Goal: Task Accomplishment & Management: Manage account settings

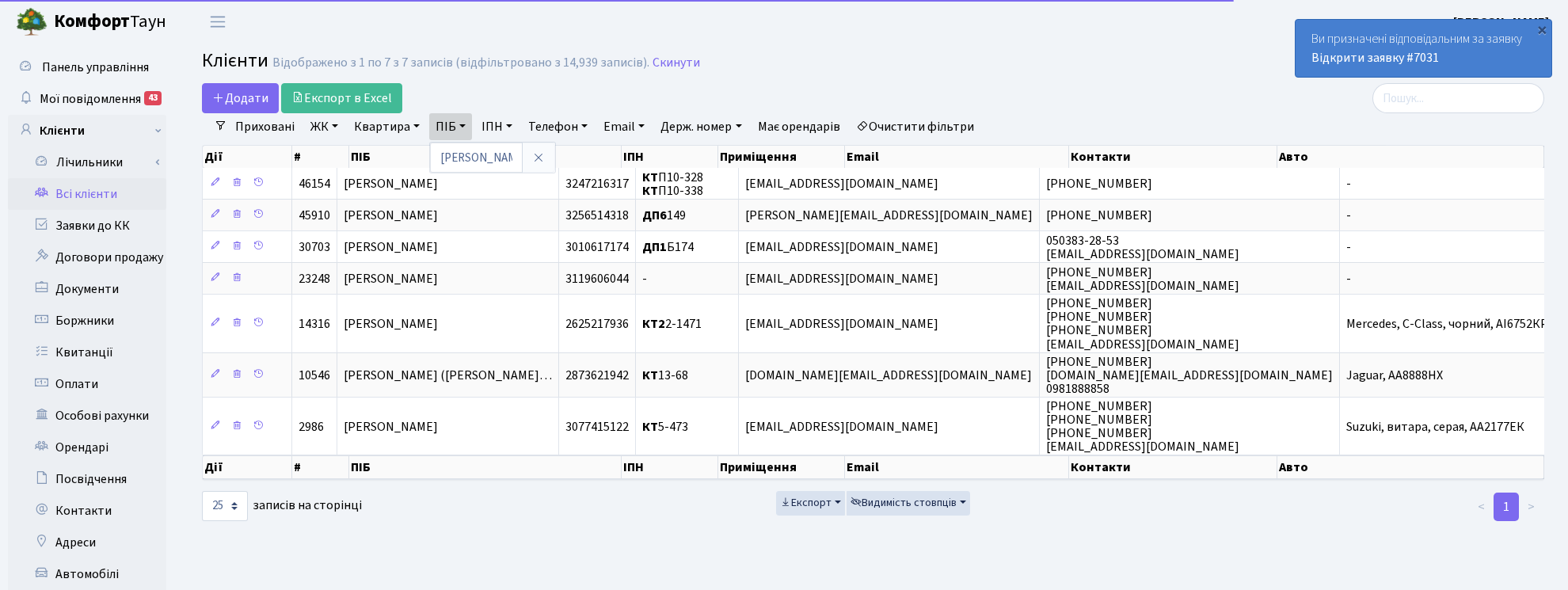
select select "25"
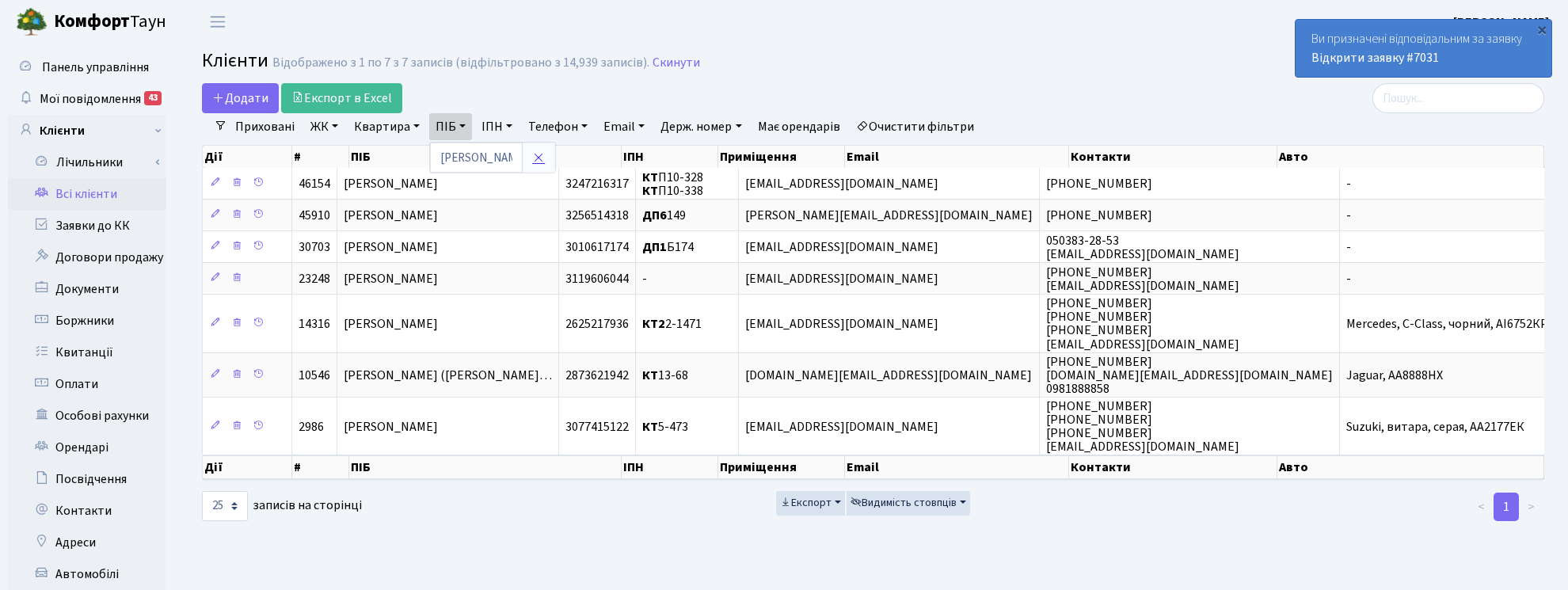
click at [536, 164] on icon at bounding box center [538, 157] width 13 height 13
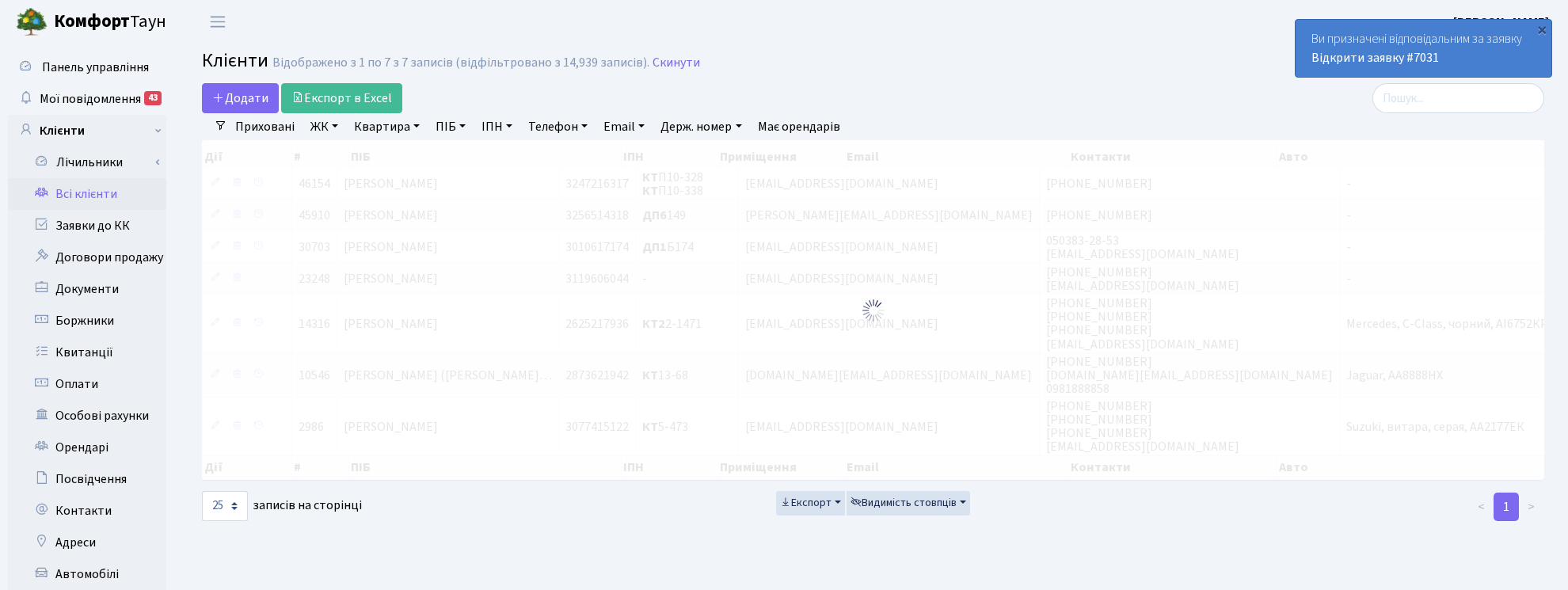
click at [397, 127] on link "Квартира" at bounding box center [387, 126] width 78 height 27
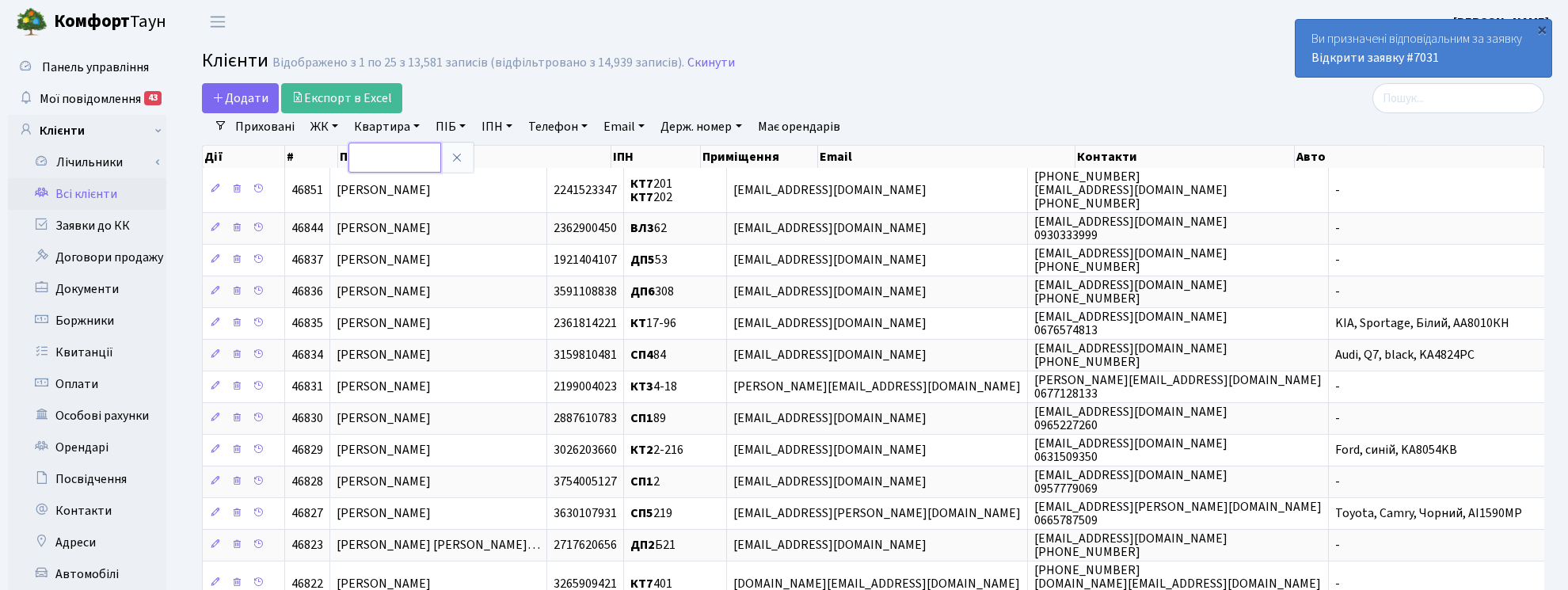
click at [393, 157] on input "text" at bounding box center [394, 158] width 93 height 30
type input "А81"
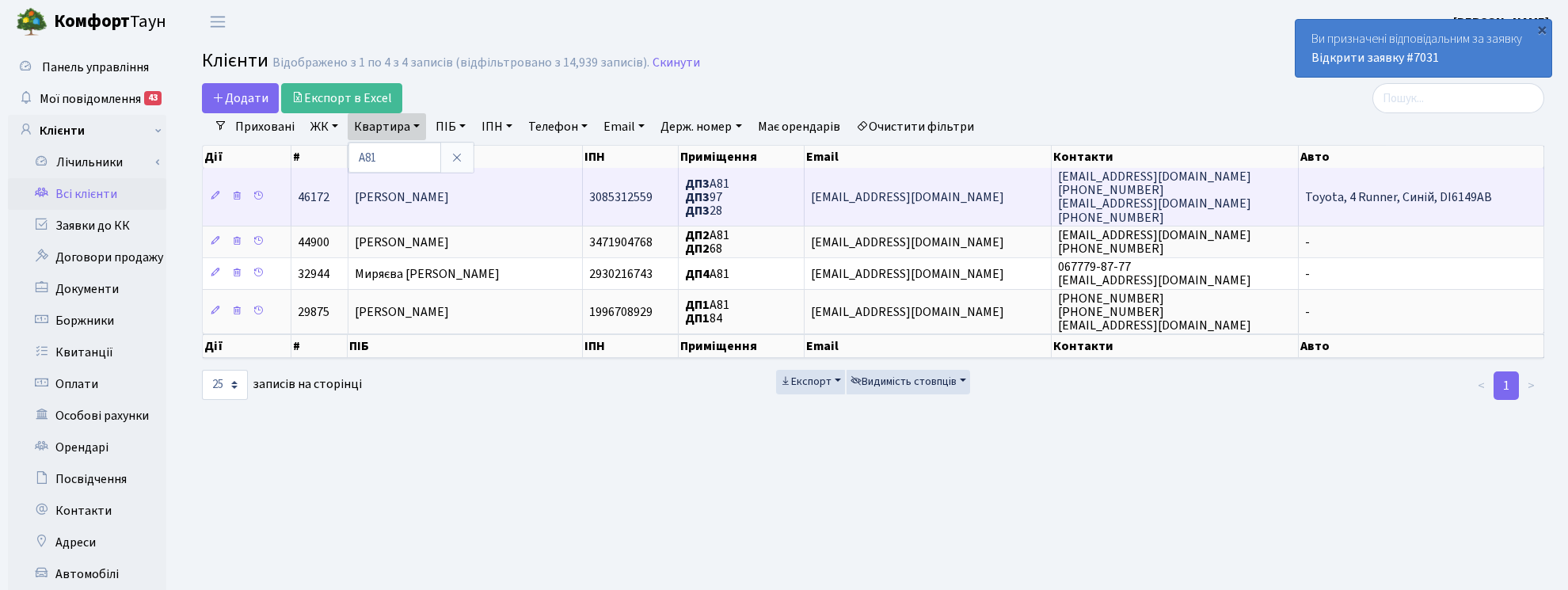
click at [432, 196] on span "Острівний Артем Анатолійович" at bounding box center [402, 197] width 94 height 18
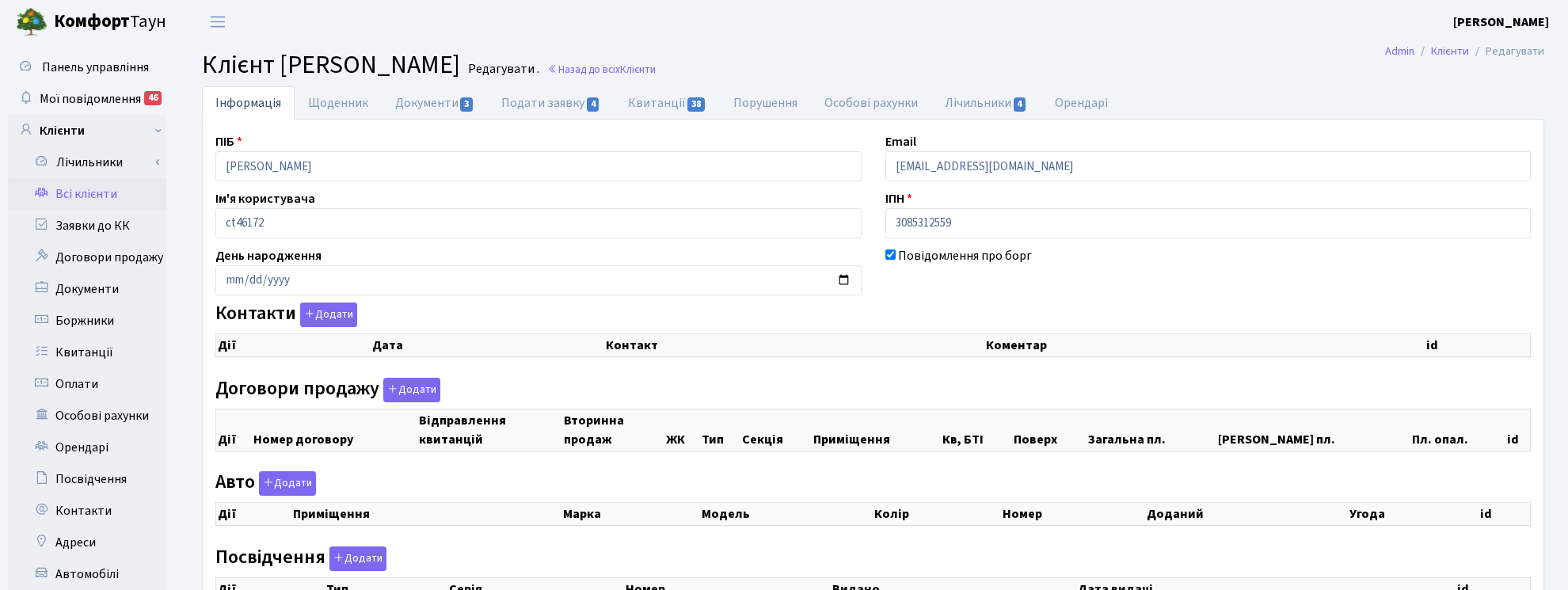
checkbox input "true"
select select "25"
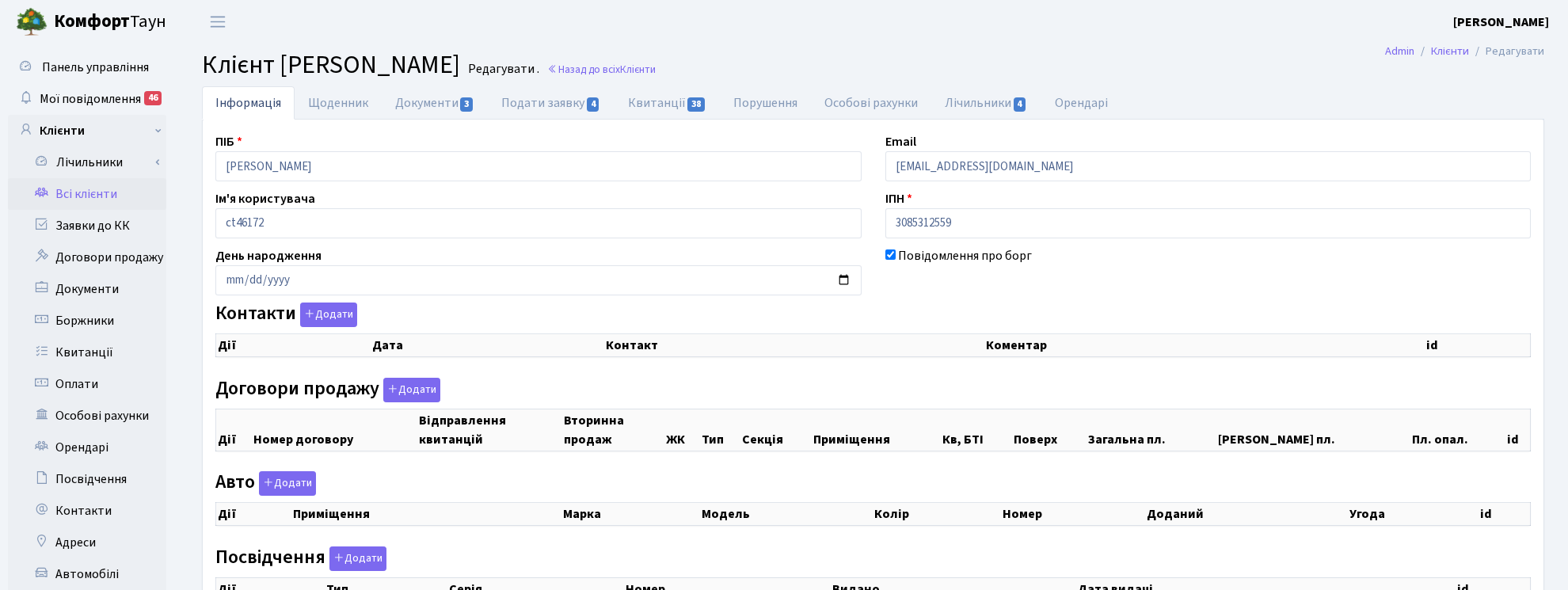
select select "25"
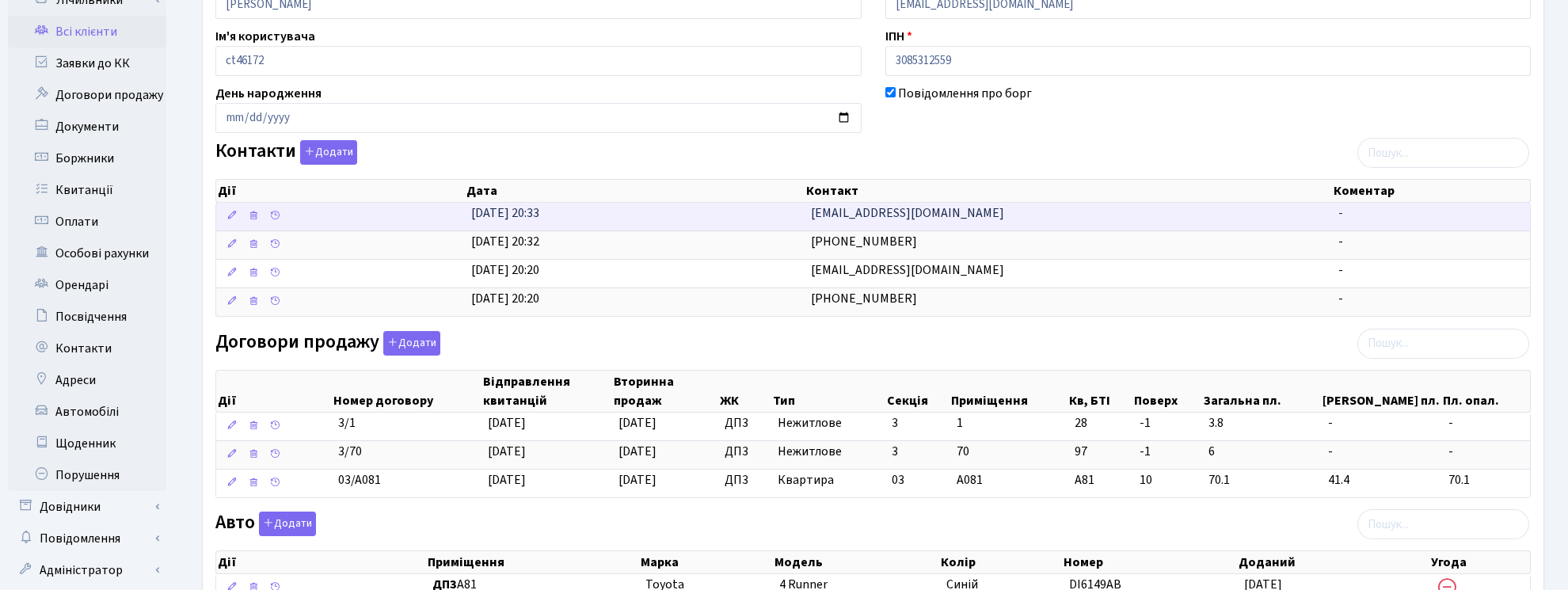
scroll to position [297, 0]
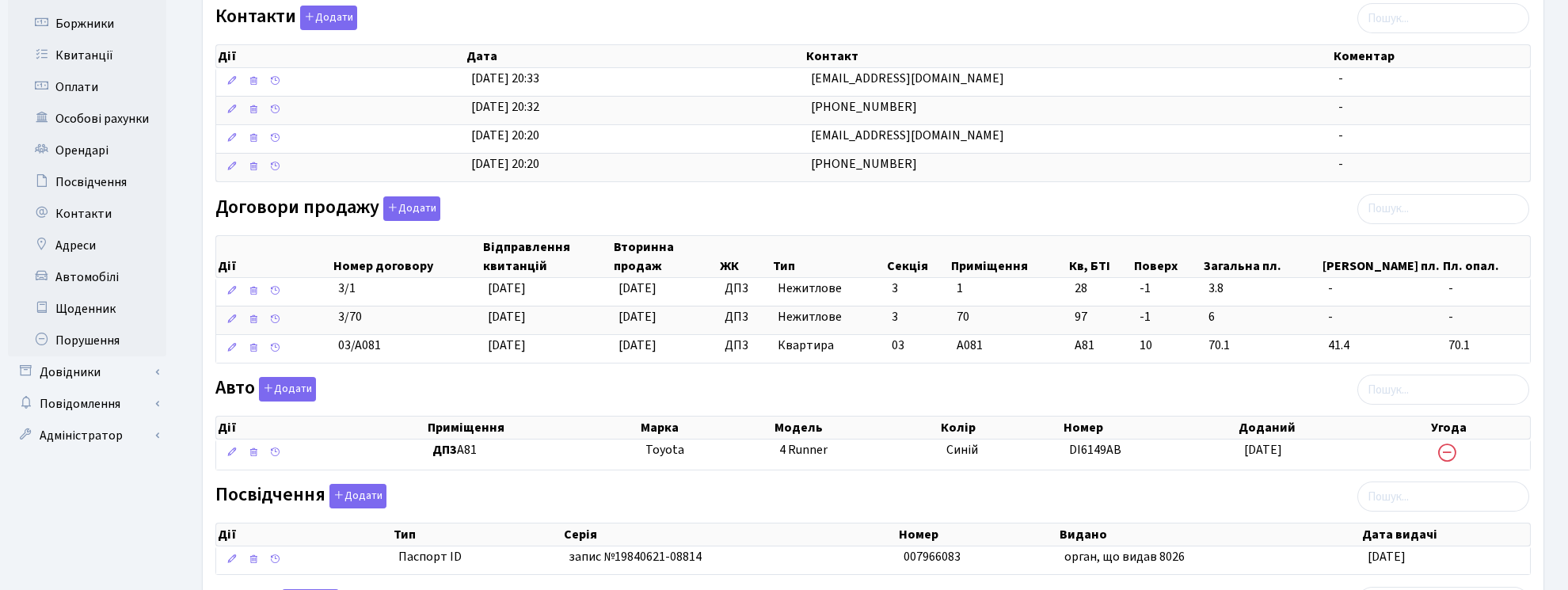
click at [1550, 140] on div "Інформація Щоденник Документи 3 Подати заявку 4 Квитанції 38 Порушення Особові …" at bounding box center [873, 270] width 1366 height 962
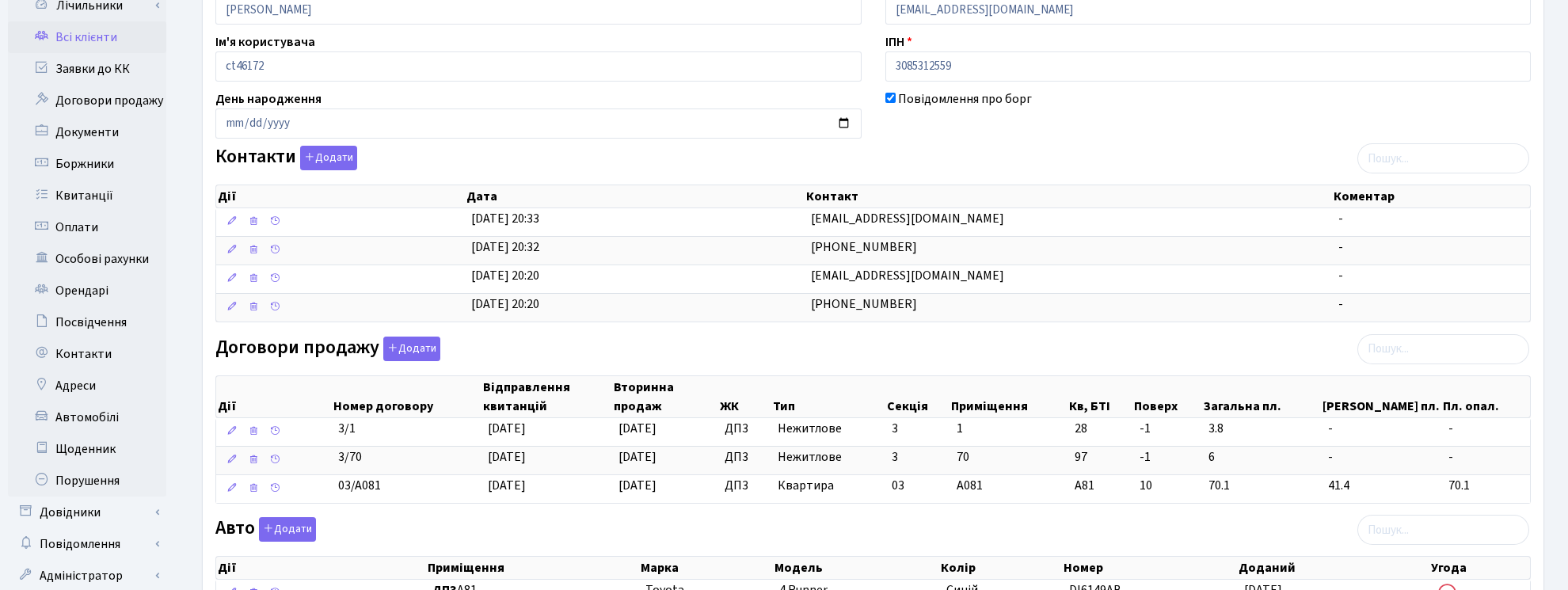
scroll to position [0, 0]
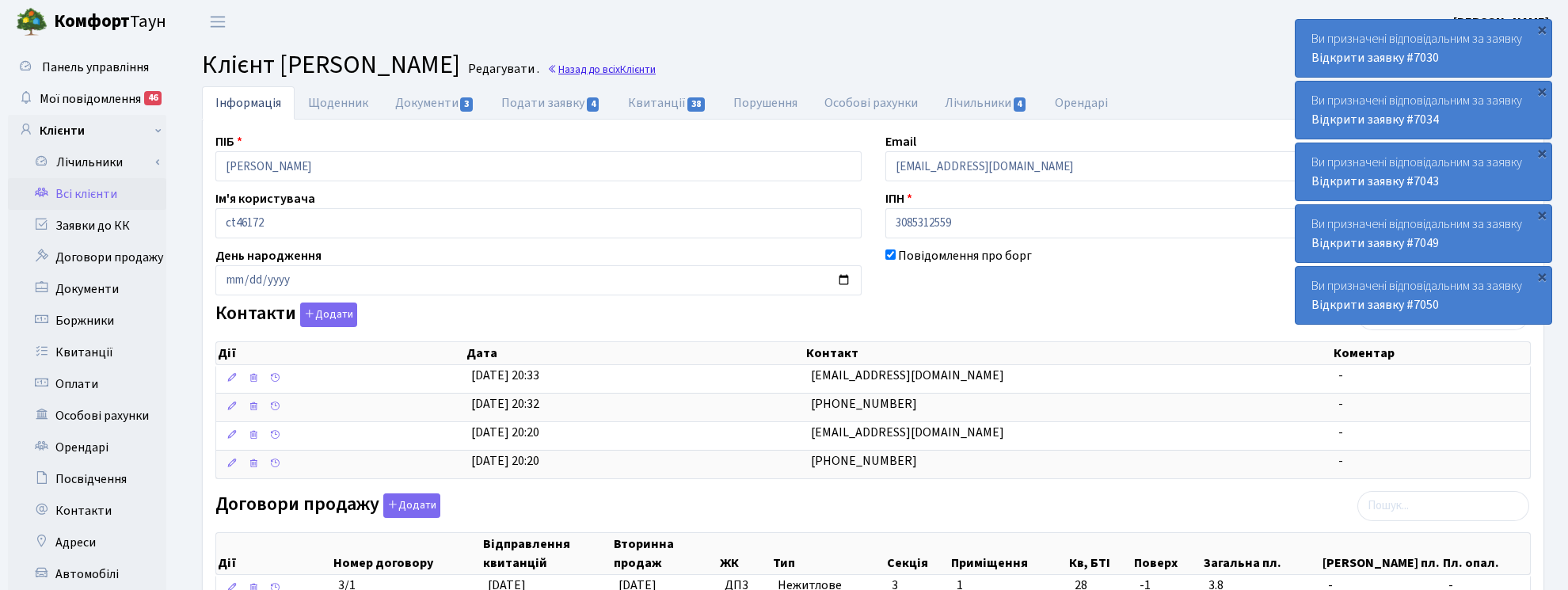
click at [656, 65] on link "Назад до всіх Клієнти" at bounding box center [601, 69] width 109 height 15
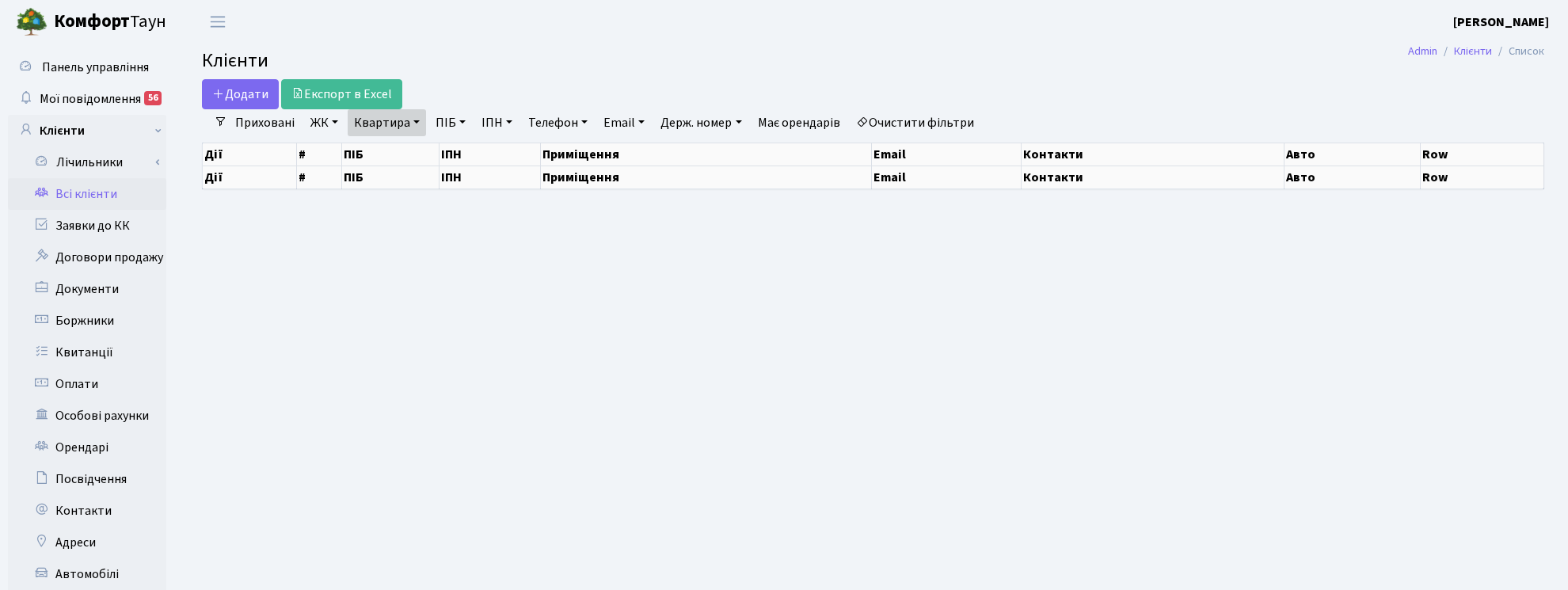
select select "25"
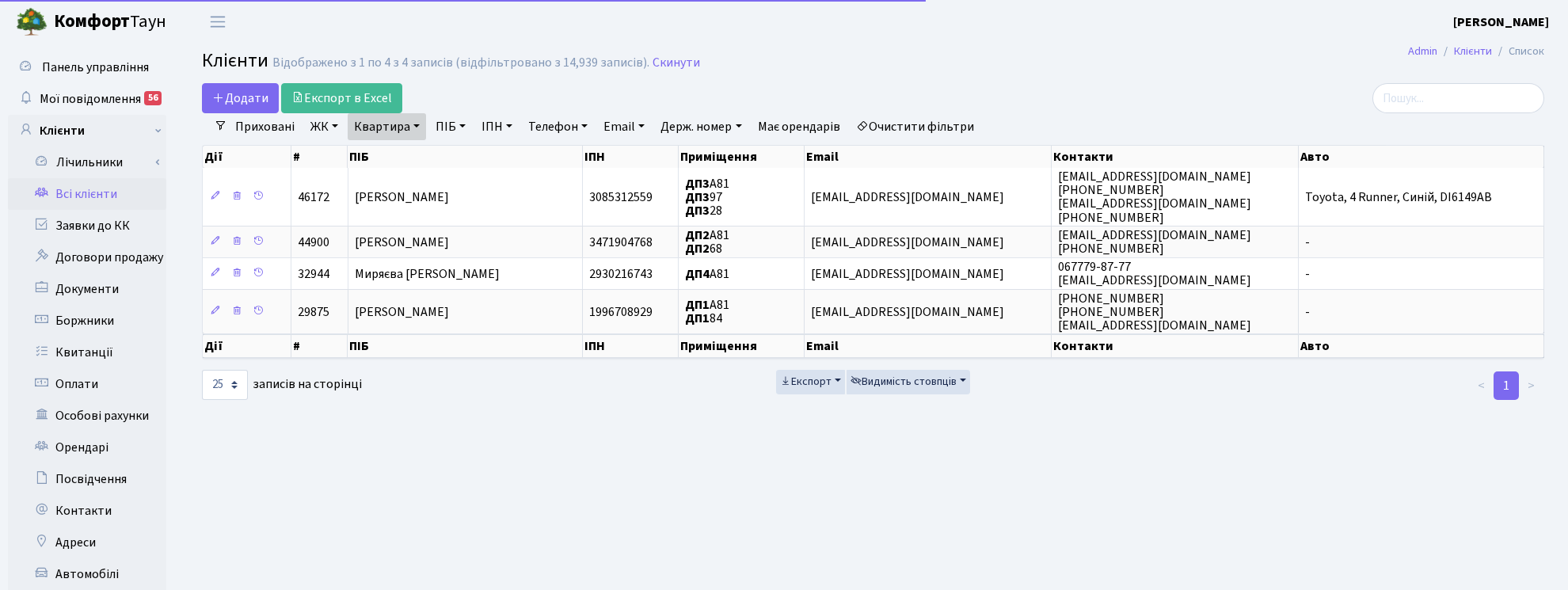
click at [415, 125] on link "Квартира" at bounding box center [387, 126] width 78 height 27
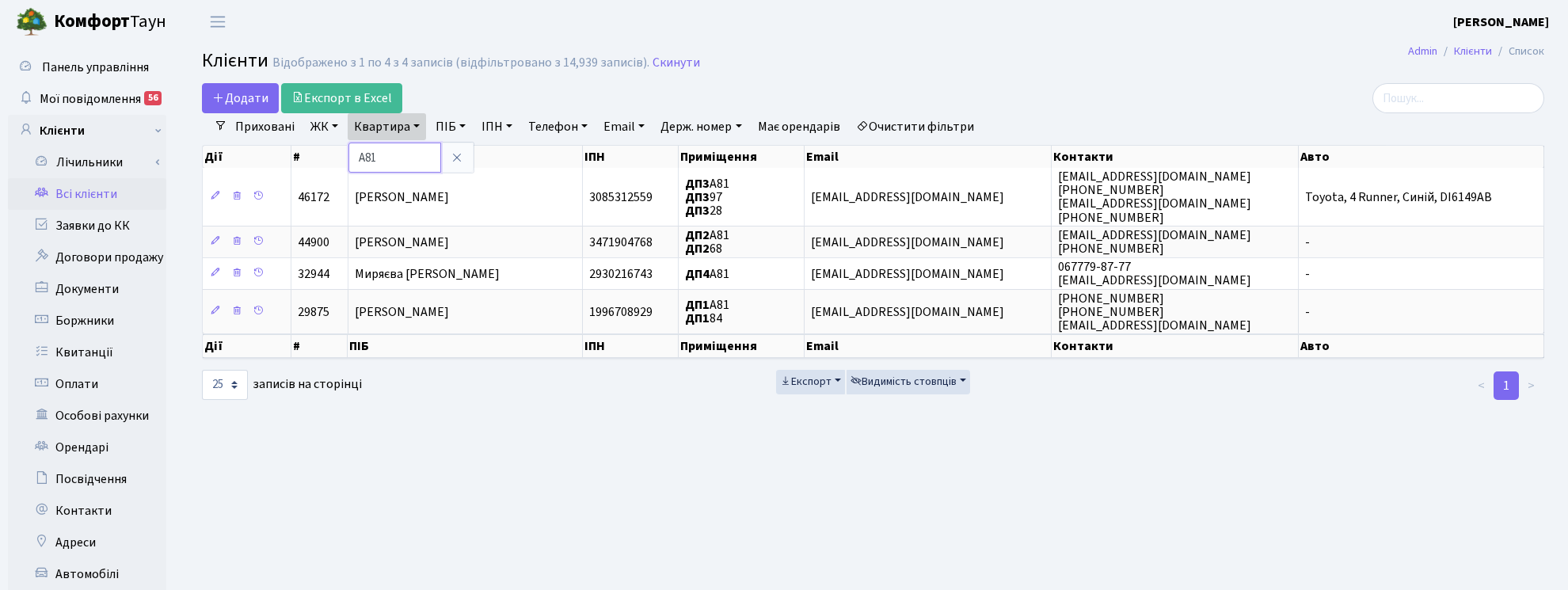
click at [382, 152] on input "А81" at bounding box center [394, 158] width 93 height 30
type input "А"
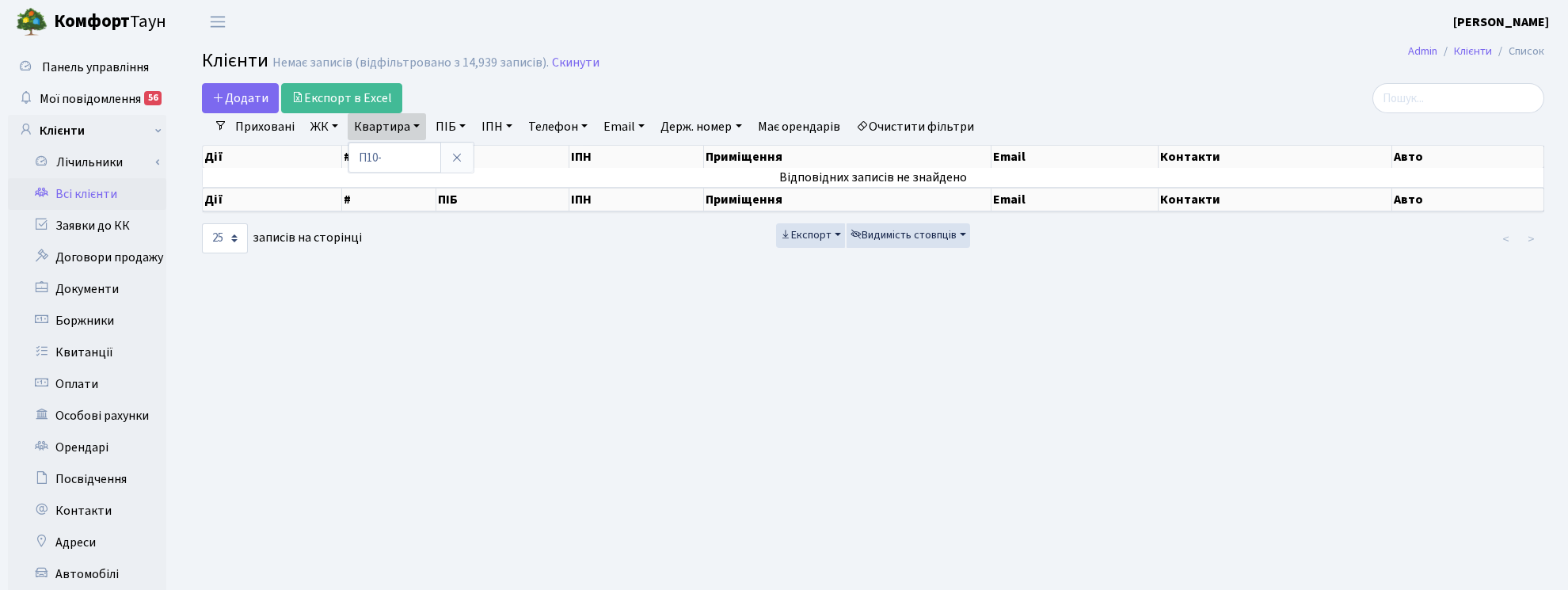
click at [1298, 524] on main "Admin Клієнти Список Клієнти Немає записів (відфільтровано з 14,939 записів). С…" at bounding box center [872, 400] width 1389 height 713
click at [415, 125] on link "Квартира" at bounding box center [387, 126] width 78 height 27
click at [394, 167] on input "П10-" at bounding box center [394, 158] width 93 height 30
type input "П10-172"
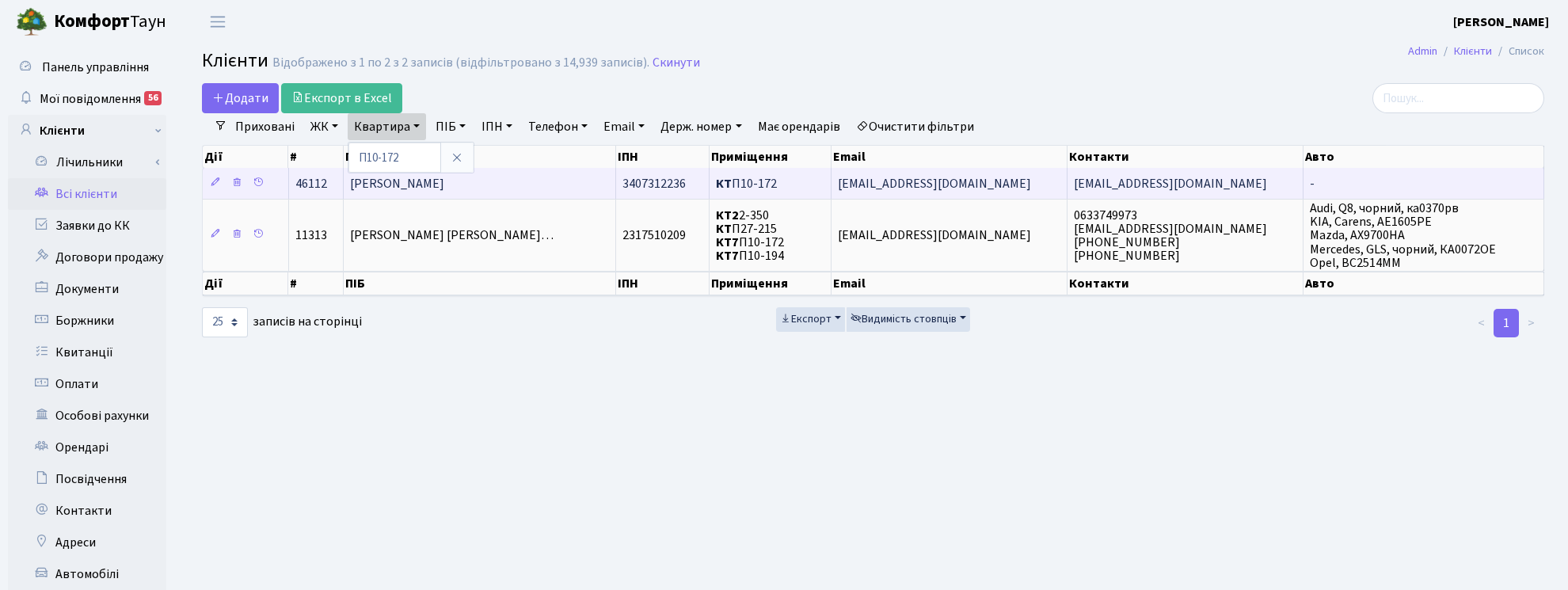
click at [492, 189] on td "[PERSON_NAME]" at bounding box center [479, 183] width 272 height 31
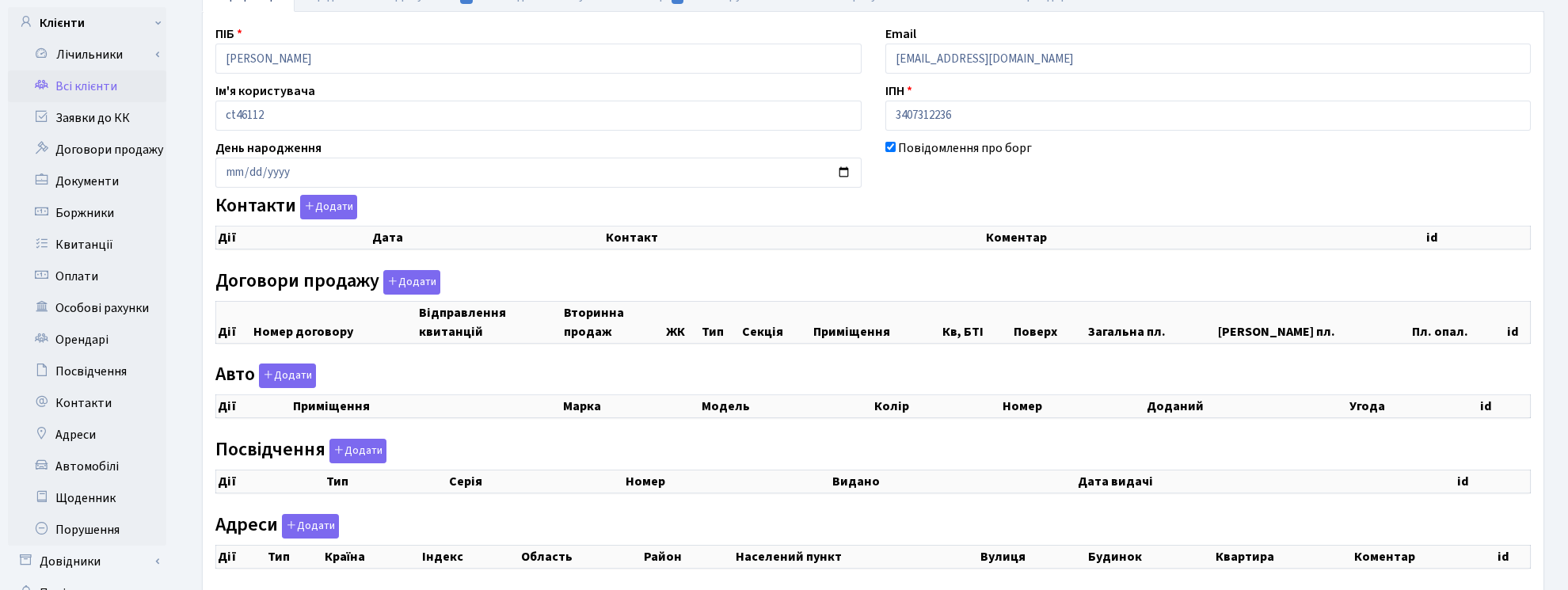
scroll to position [207, 0]
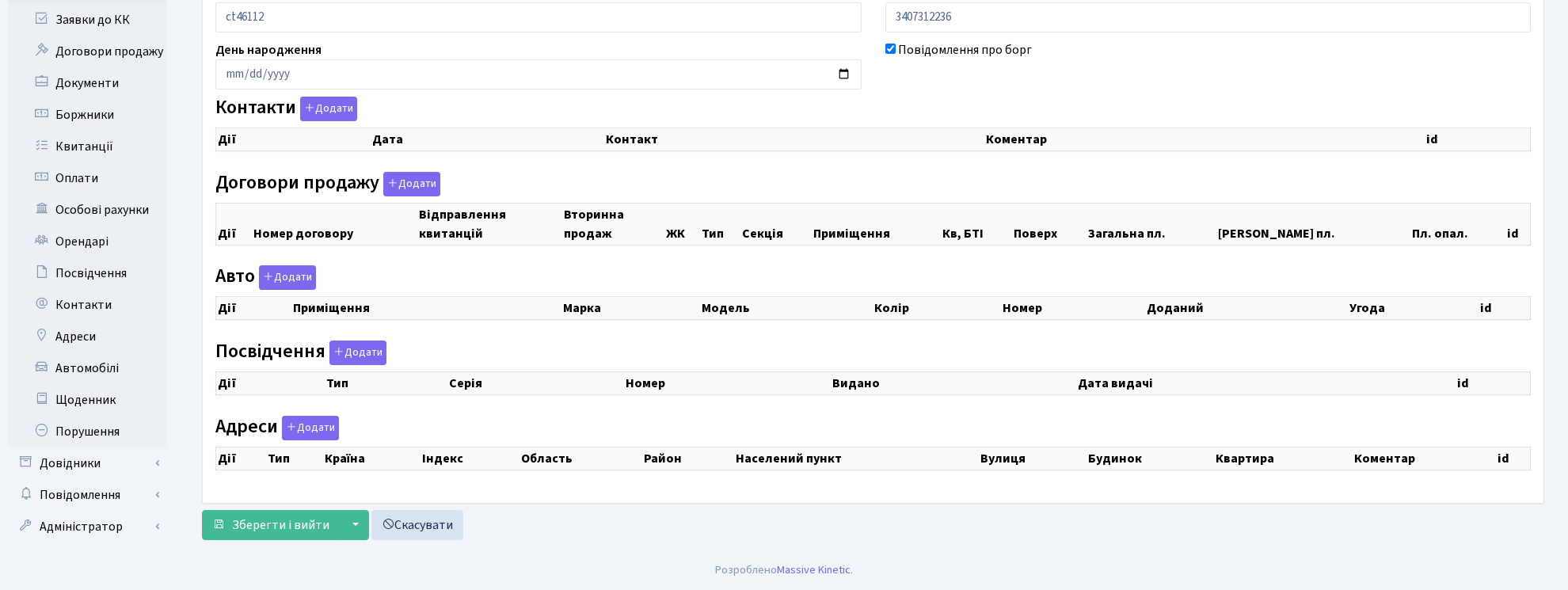
checkbox input "true"
select select "25"
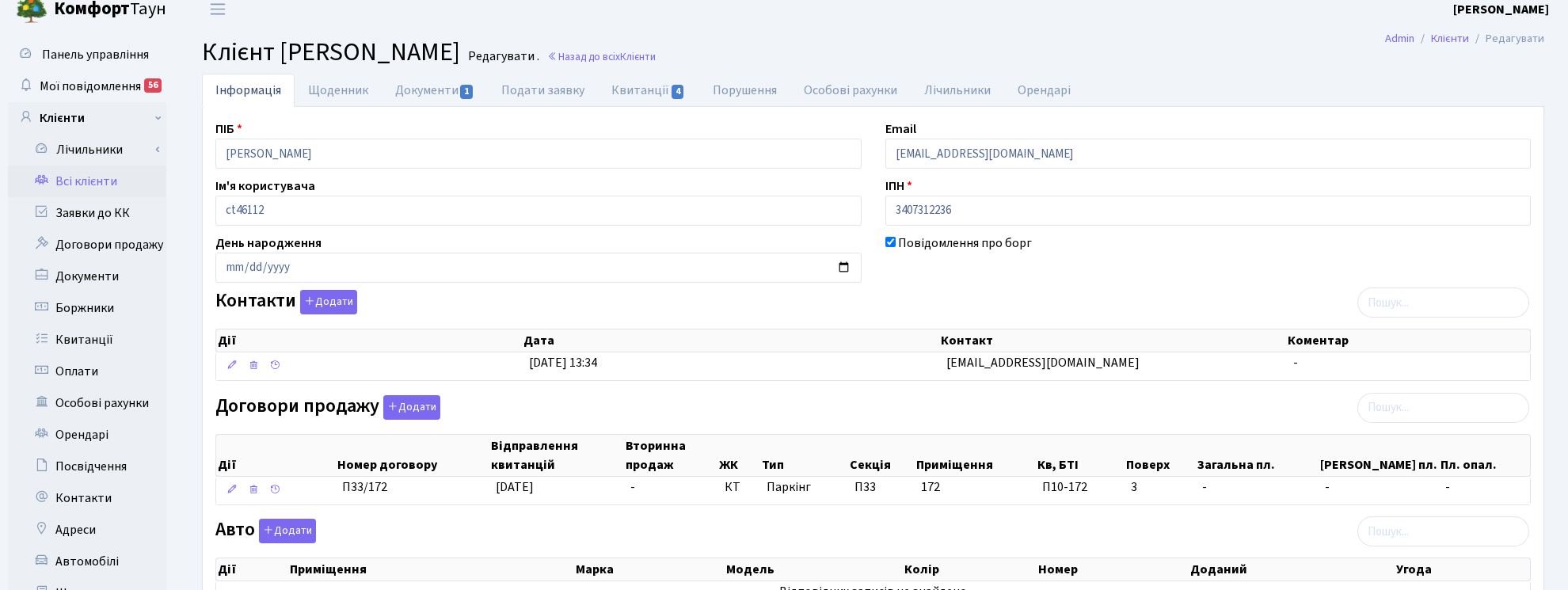
scroll to position [0, 0]
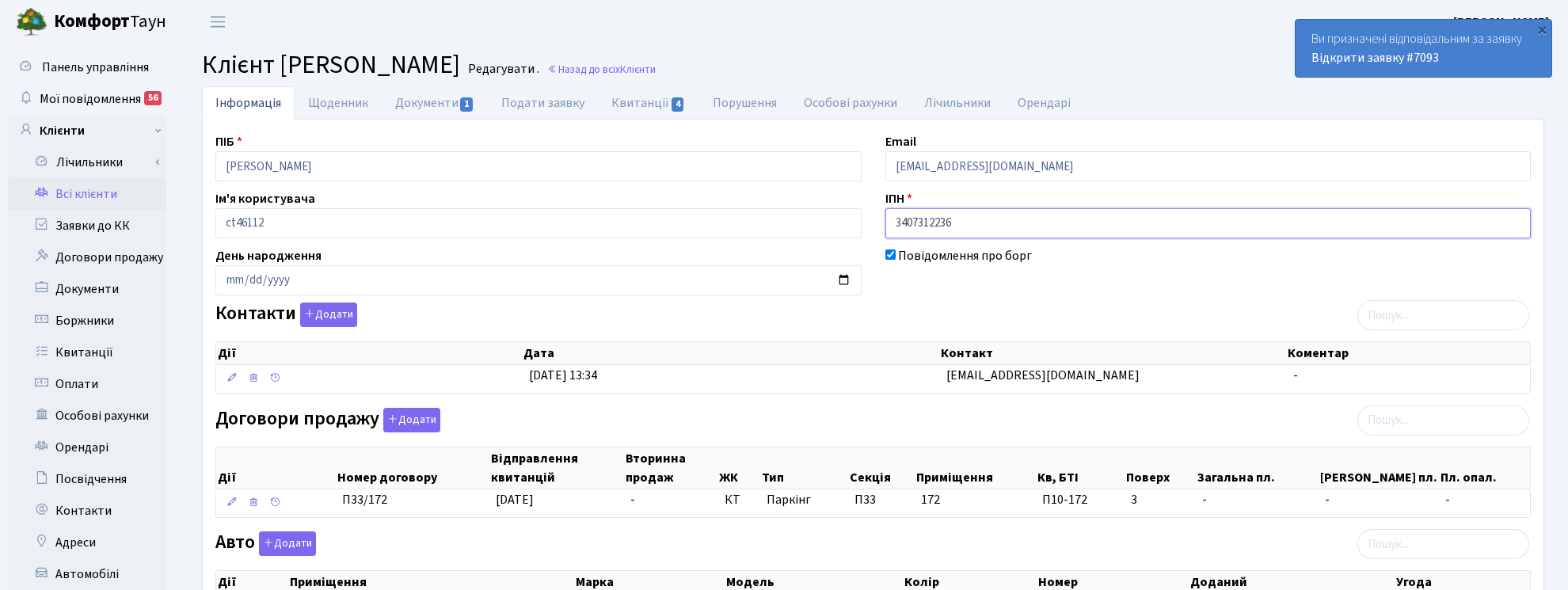
click at [970, 220] on input "3407312236" at bounding box center [1208, 223] width 646 height 30
drag, startPoint x: 970, startPoint y: 220, endPoint x: 828, endPoint y: 204, distance: 142.9
click at [828, 204] on div "ПІБ [PERSON_NAME] Email [EMAIL_ADDRESS][DOMAIN_NAME] Ім'я користувача ct46112 І…" at bounding box center [872, 485] width 1339 height 707
click at [374, 173] on input "[PERSON_NAME]" at bounding box center [538, 166] width 646 height 30
drag, startPoint x: 364, startPoint y: 170, endPoint x: 180, endPoint y: 170, distance: 184.0
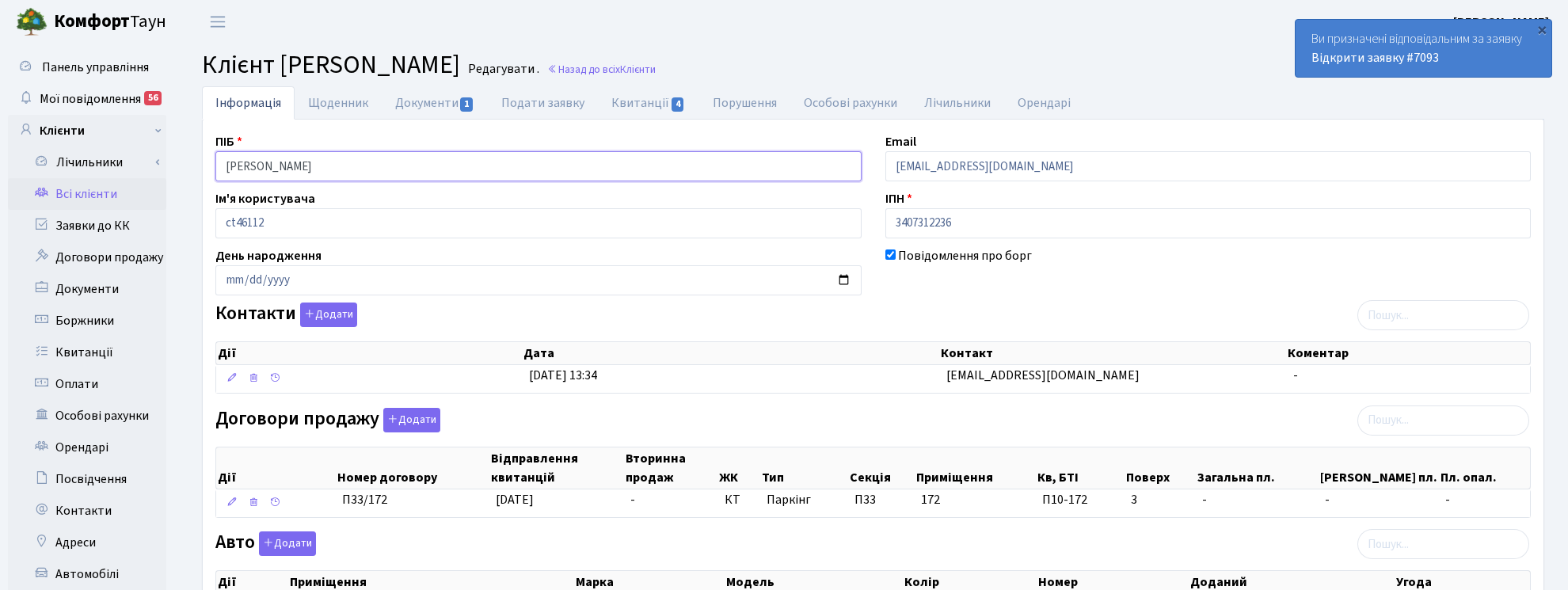
click at [180, 170] on div "Інформація Щоденник Документи 1 Подати заявку Квитанції 4 Порушення Особові рах…" at bounding box center [872, 491] width 1389 height 811
